Goal: Task Accomplishment & Management: Manage account settings

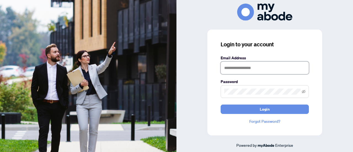
drag, startPoint x: 238, startPoint y: 66, endPoint x: 251, endPoint y: 62, distance: 13.2
click at [239, 66] on input "text" at bounding box center [265, 67] width 88 height 13
type input "**********"
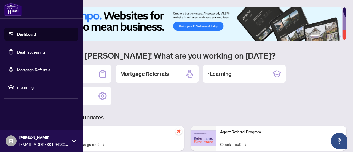
click at [18, 53] on link "Deal Processing" at bounding box center [31, 51] width 28 height 5
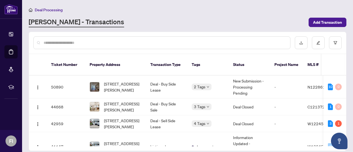
click at [50, 43] on input "text" at bounding box center [165, 43] width 242 height 6
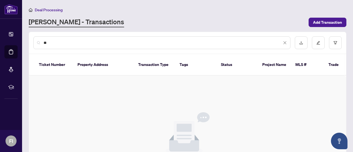
type input "*"
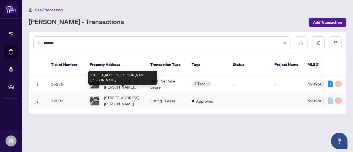
type input "*******"
click at [119, 95] on span "[STREET_ADDRESS][PERSON_NAME][PERSON_NAME]" at bounding box center [122, 101] width 37 height 12
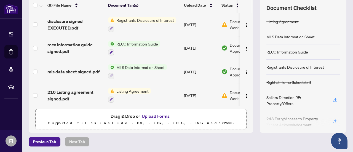
scroll to position [96, 0]
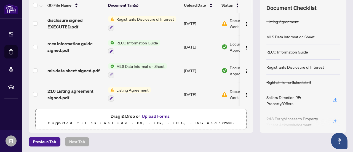
click at [138, 87] on span "Listing Agreement" at bounding box center [132, 90] width 37 height 6
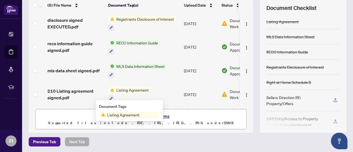
click at [115, 116] on span "Listing Agreement" at bounding box center [123, 115] width 37 height 6
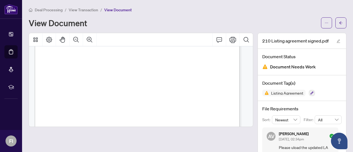
scroll to position [1015, 0]
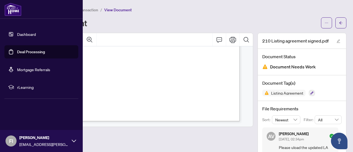
click at [18, 53] on link "Deal Processing" at bounding box center [31, 51] width 28 height 5
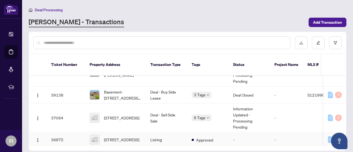
scroll to position [110, 0]
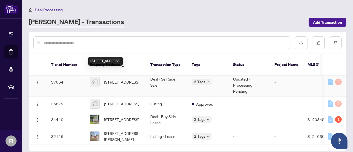
click at [111, 79] on span "[STREET_ADDRESS]" at bounding box center [121, 82] width 35 height 6
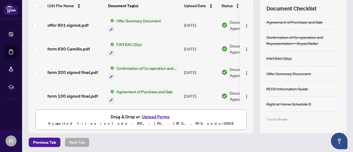
scroll to position [78, 0]
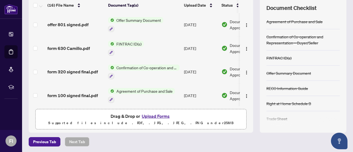
click at [130, 88] on span "Agreement of Purchase and Sale" at bounding box center [144, 91] width 61 height 6
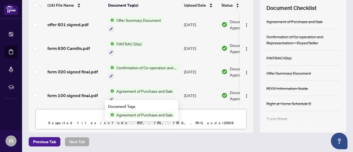
click at [122, 119] on div "Document Tags Agreement of Purchase and Sale" at bounding box center [141, 110] width 73 height 21
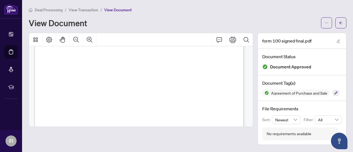
scroll to position [1870, 0]
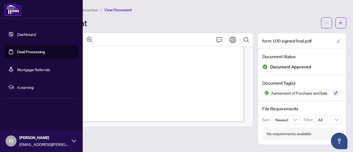
drag, startPoint x: 13, startPoint y: 53, endPoint x: 21, endPoint y: 52, distance: 8.7
click at [17, 53] on link "Deal Processing" at bounding box center [31, 51] width 28 height 5
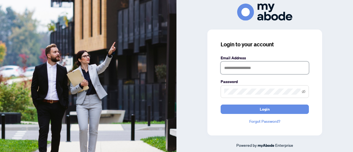
click at [236, 68] on input "text" at bounding box center [265, 67] width 88 height 13
type input "**********"
click at [221, 104] on button "Login" at bounding box center [265, 108] width 88 height 9
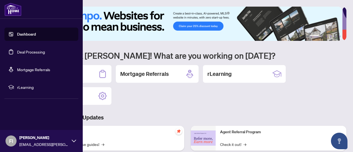
click at [17, 51] on link "Deal Processing" at bounding box center [31, 51] width 28 height 5
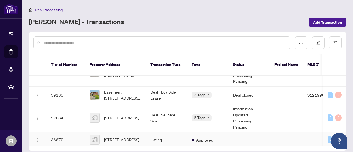
scroll to position [110, 0]
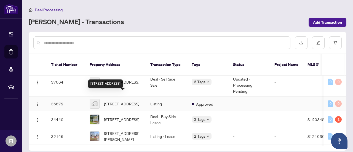
click at [119, 101] on span "[STREET_ADDRESS]" at bounding box center [121, 104] width 35 height 6
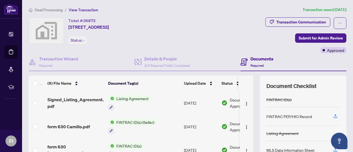
click at [126, 100] on span "Listing Agreement" at bounding box center [132, 98] width 37 height 6
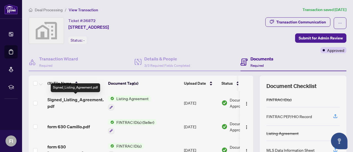
click at [64, 97] on span "Signed_Listing_Agreement.pdf" at bounding box center [75, 102] width 56 height 13
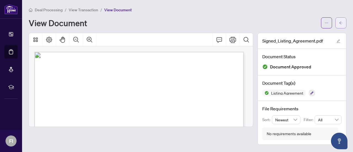
click at [341, 19] on span "button" at bounding box center [341, 22] width 4 height 9
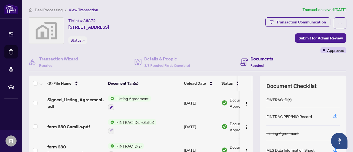
click at [124, 98] on span "Listing Agreement" at bounding box center [132, 98] width 37 height 6
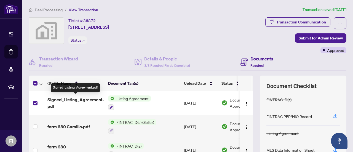
click at [78, 99] on span "Signed_Listing_Agreement.pdf" at bounding box center [75, 102] width 56 height 13
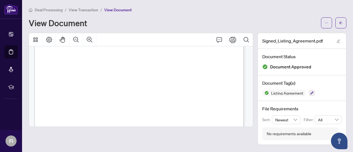
scroll to position [55, 0]
click at [341, 23] on icon "arrow-left" at bounding box center [341, 23] width 4 height 4
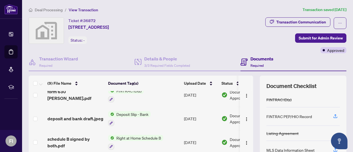
scroll to position [83, 0]
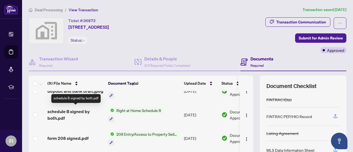
click at [71, 108] on span "schedule B signed by both.pdf" at bounding box center [75, 114] width 56 height 13
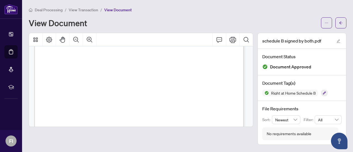
scroll to position [205, 0]
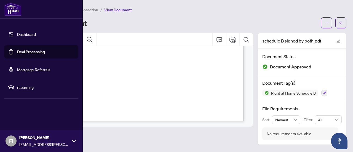
click at [21, 49] on link "Deal Processing" at bounding box center [31, 51] width 28 height 5
